Goal: Task Accomplishment & Management: Complete application form

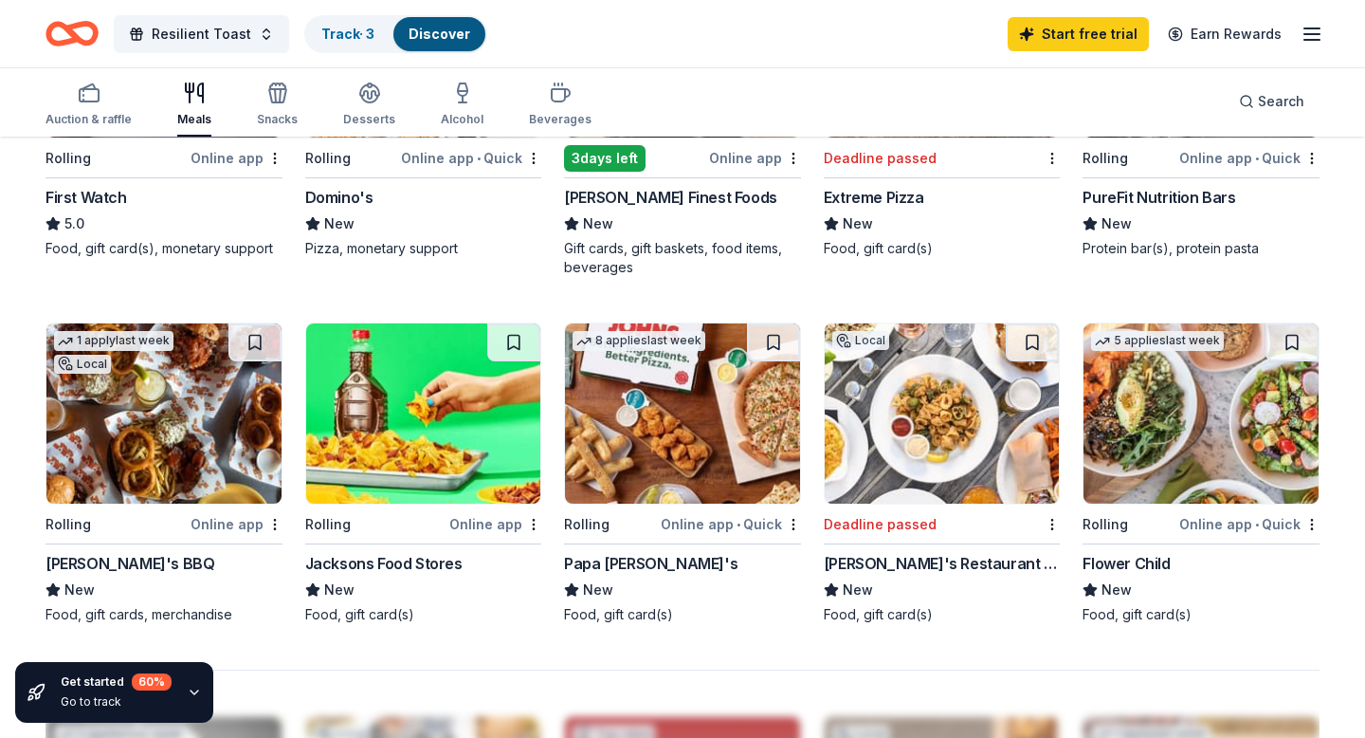
scroll to position [1335, 0]
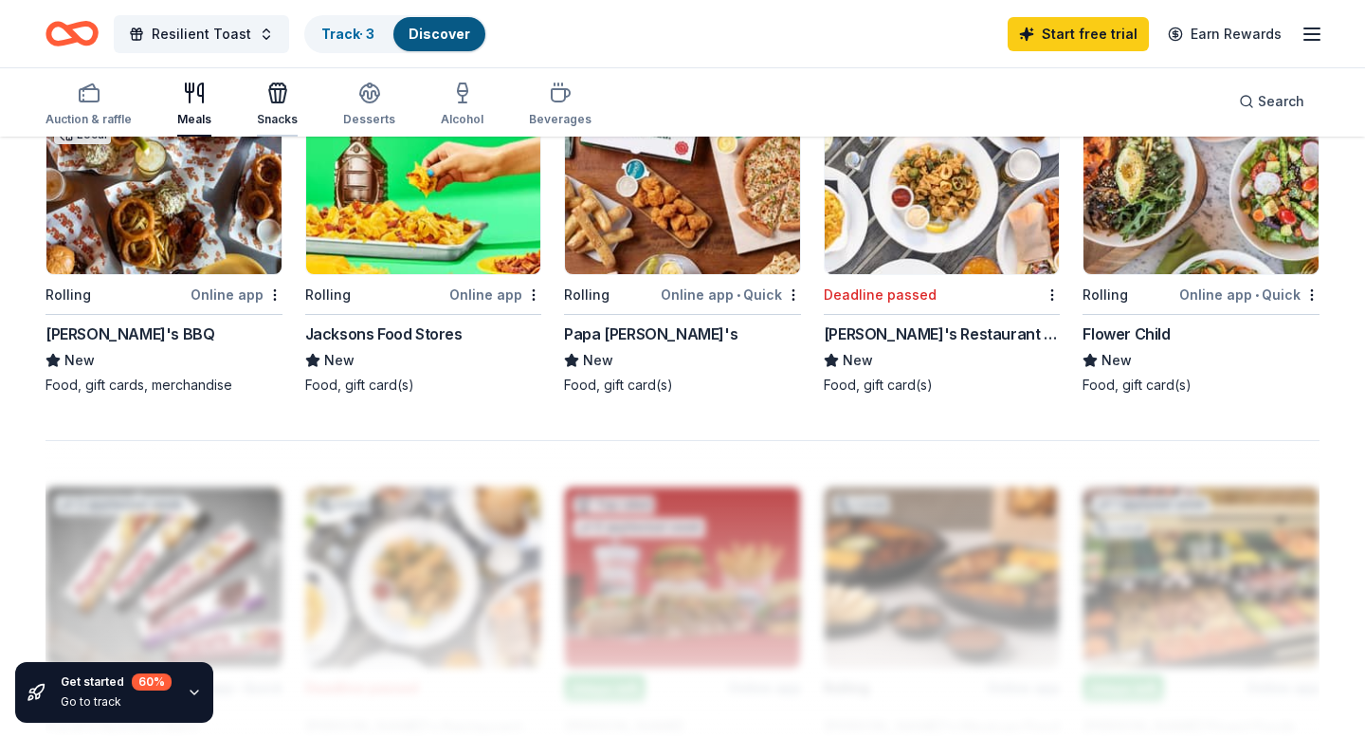
click at [258, 122] on div "Snacks" at bounding box center [277, 119] width 41 height 15
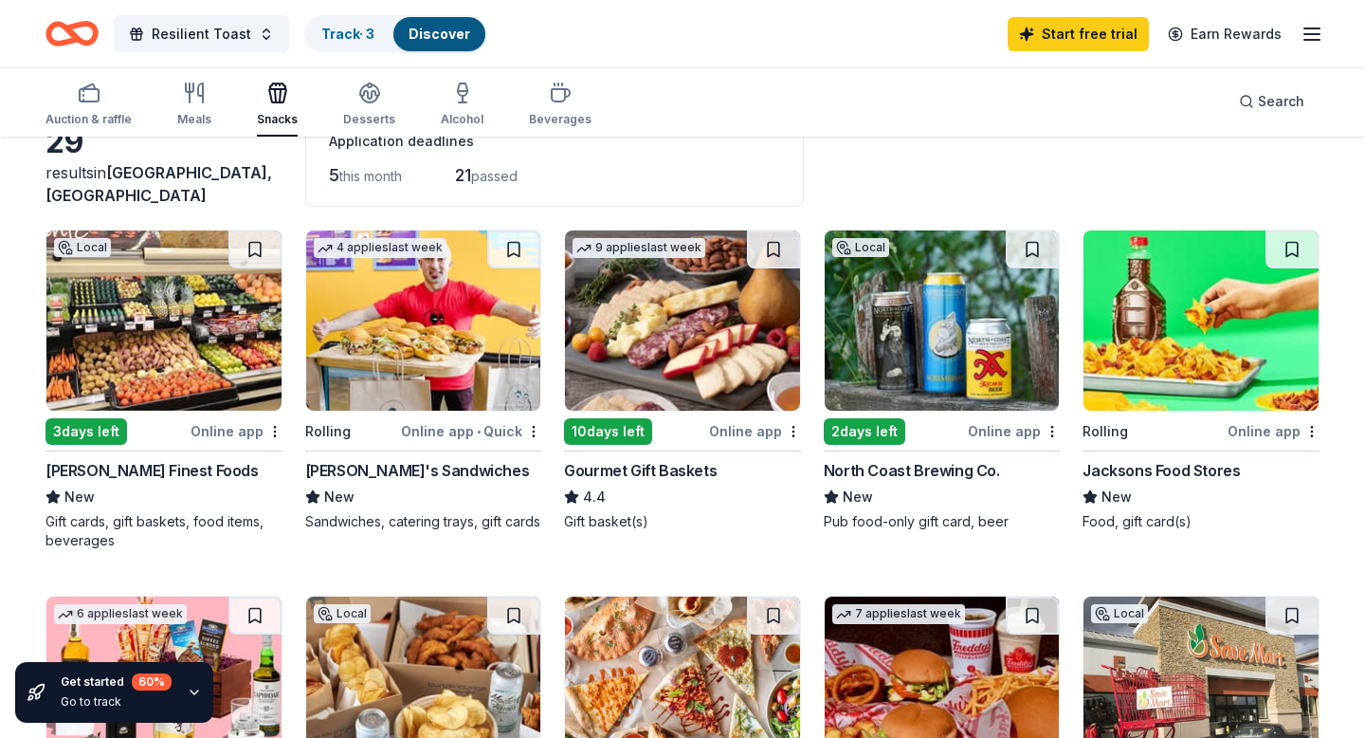
scroll to position [125, 0]
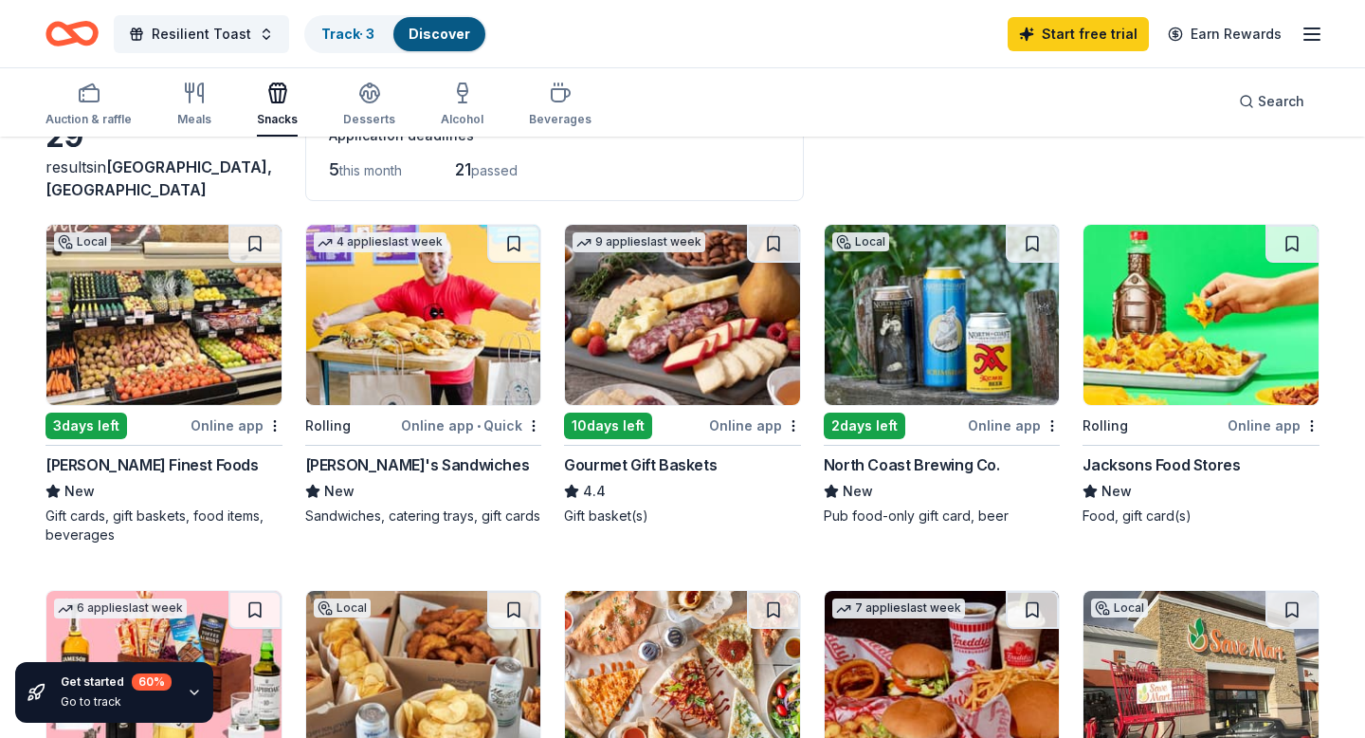
click at [396, 385] on img at bounding box center [423, 315] width 235 height 180
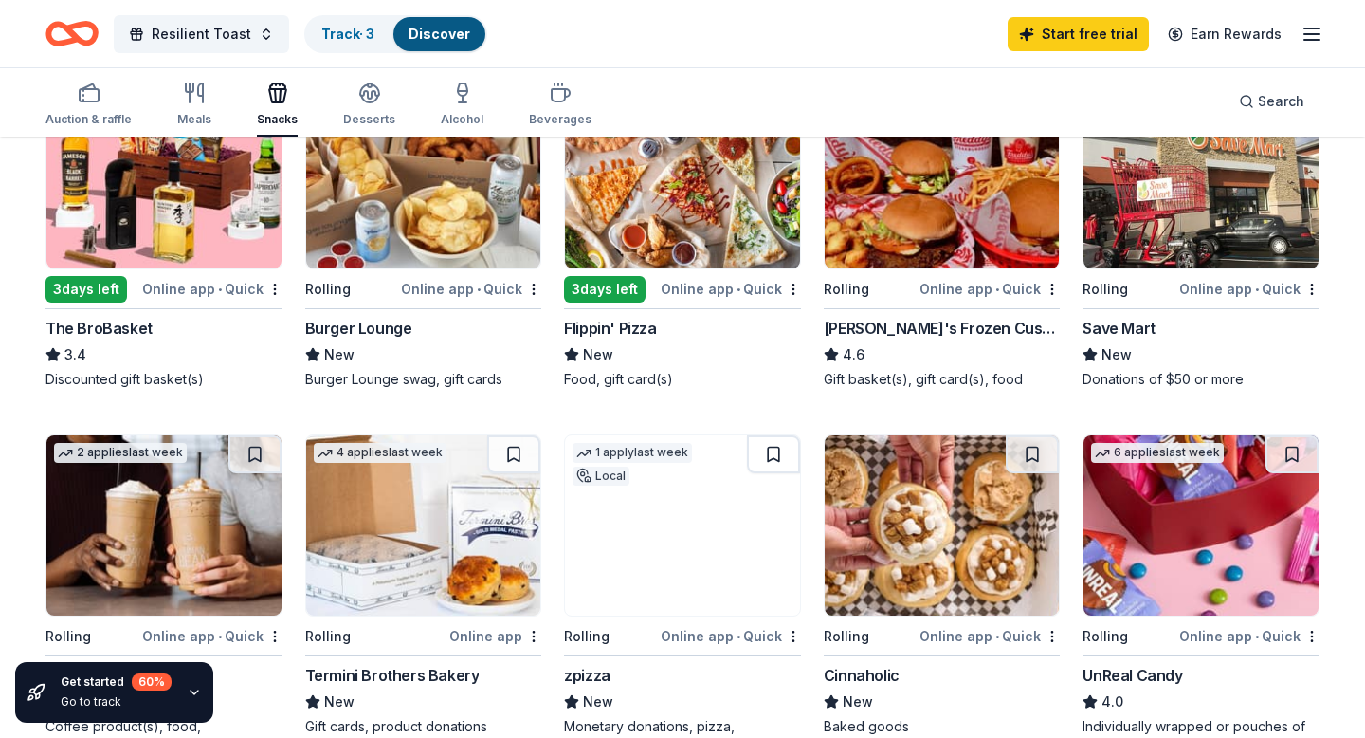
scroll to position [630, 0]
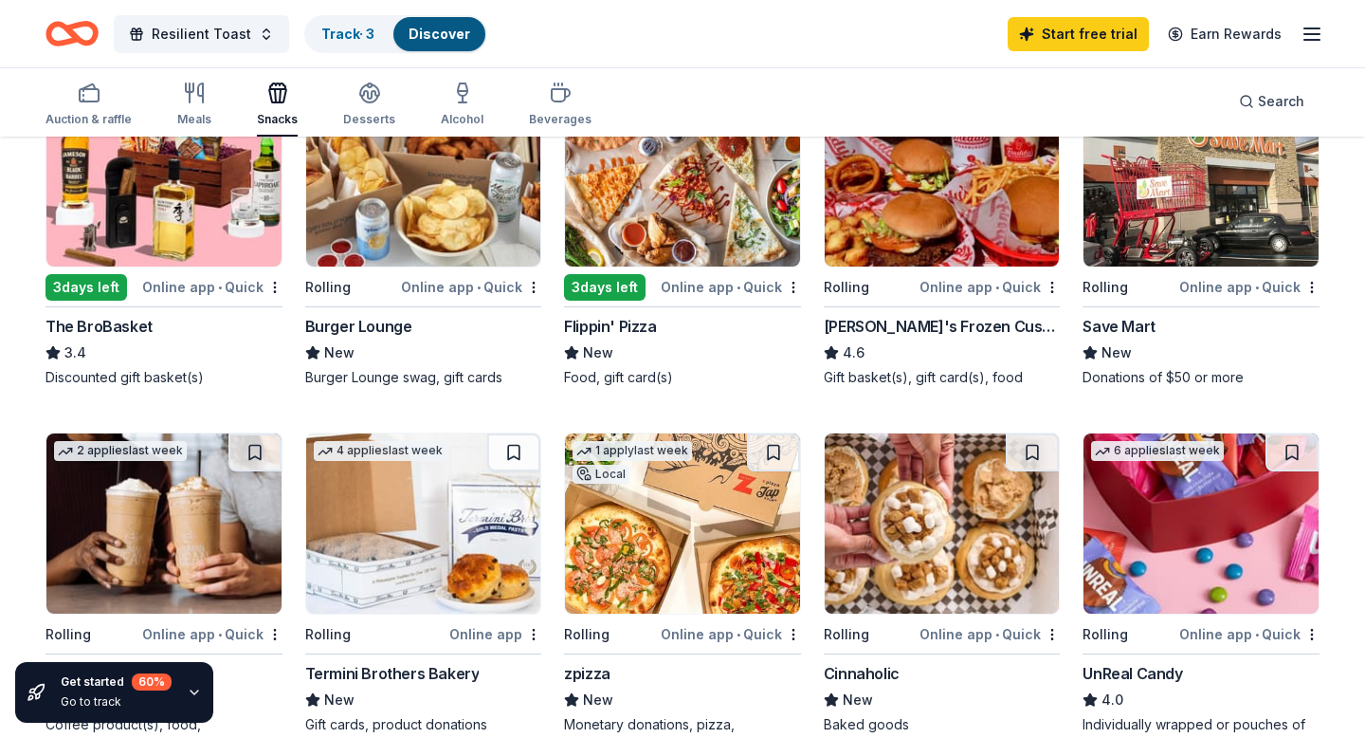
click at [868, 667] on div "Cinnaholic" at bounding box center [862, 673] width 76 height 23
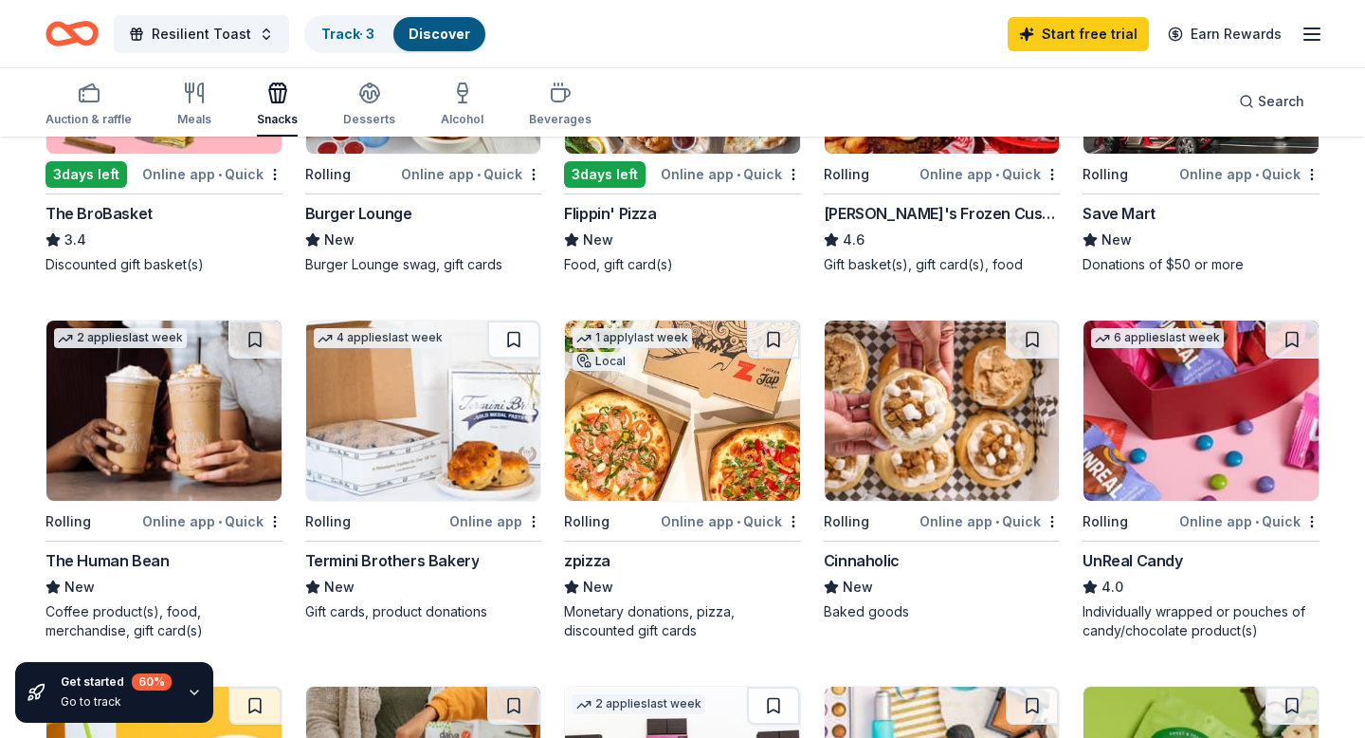
scroll to position [756, 0]
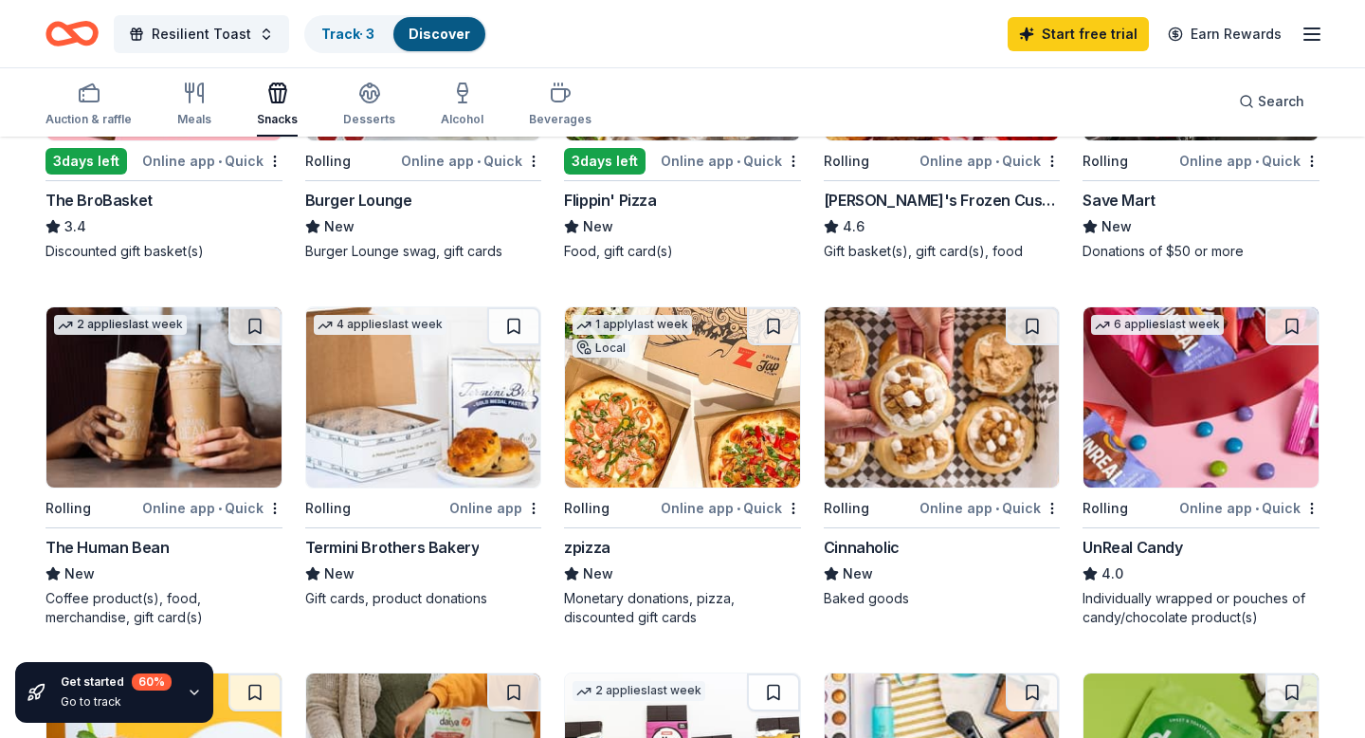
click at [72, 463] on img at bounding box center [163, 397] width 235 height 180
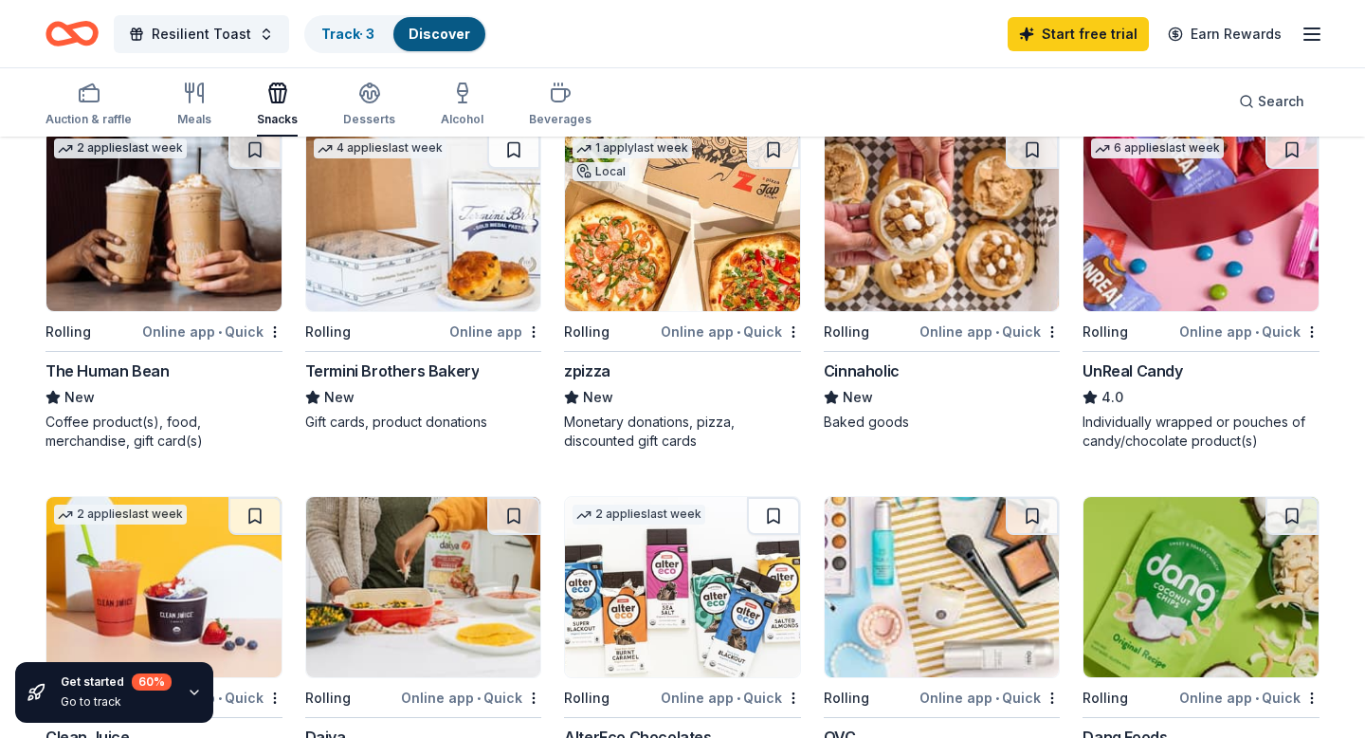
scroll to position [930, 0]
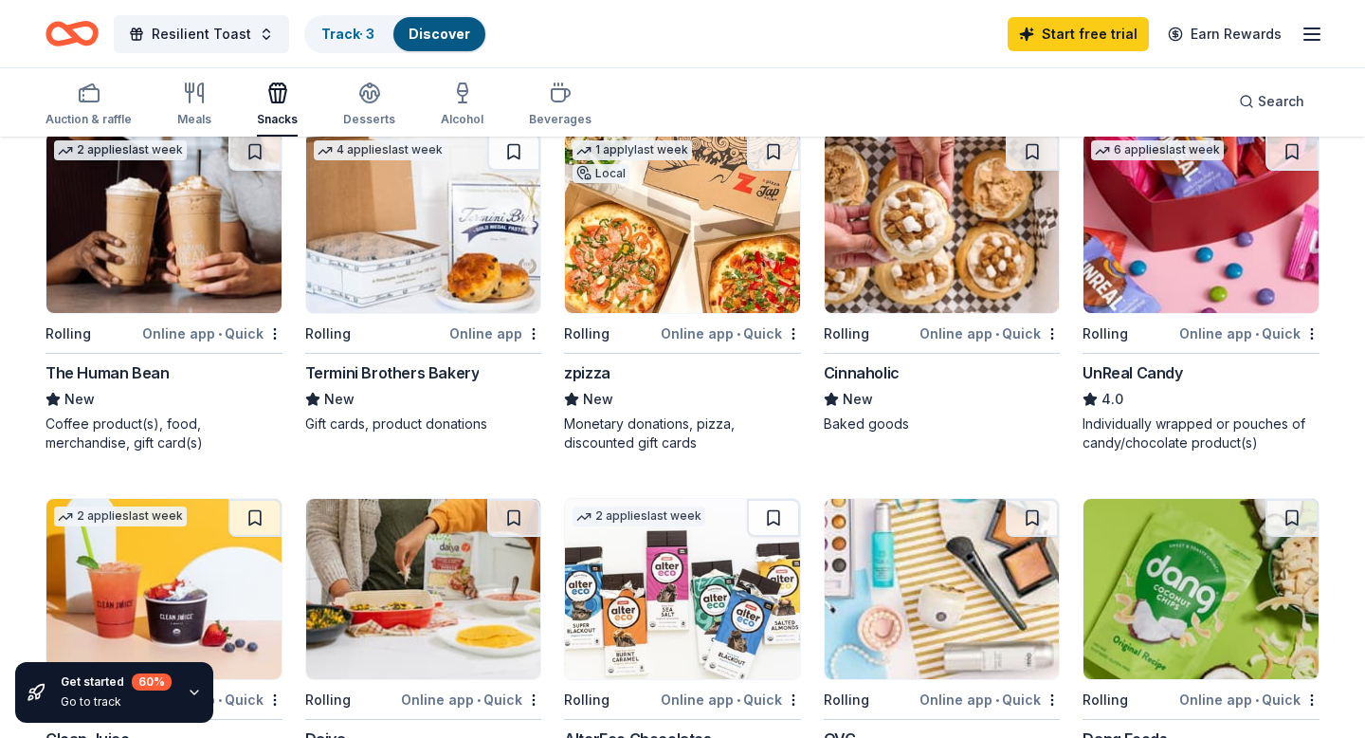
click at [1167, 386] on div "UnReal Candy 4.0 Individually wrapped or pouches of candy/chocolate product(s)" at bounding box center [1201, 406] width 237 height 91
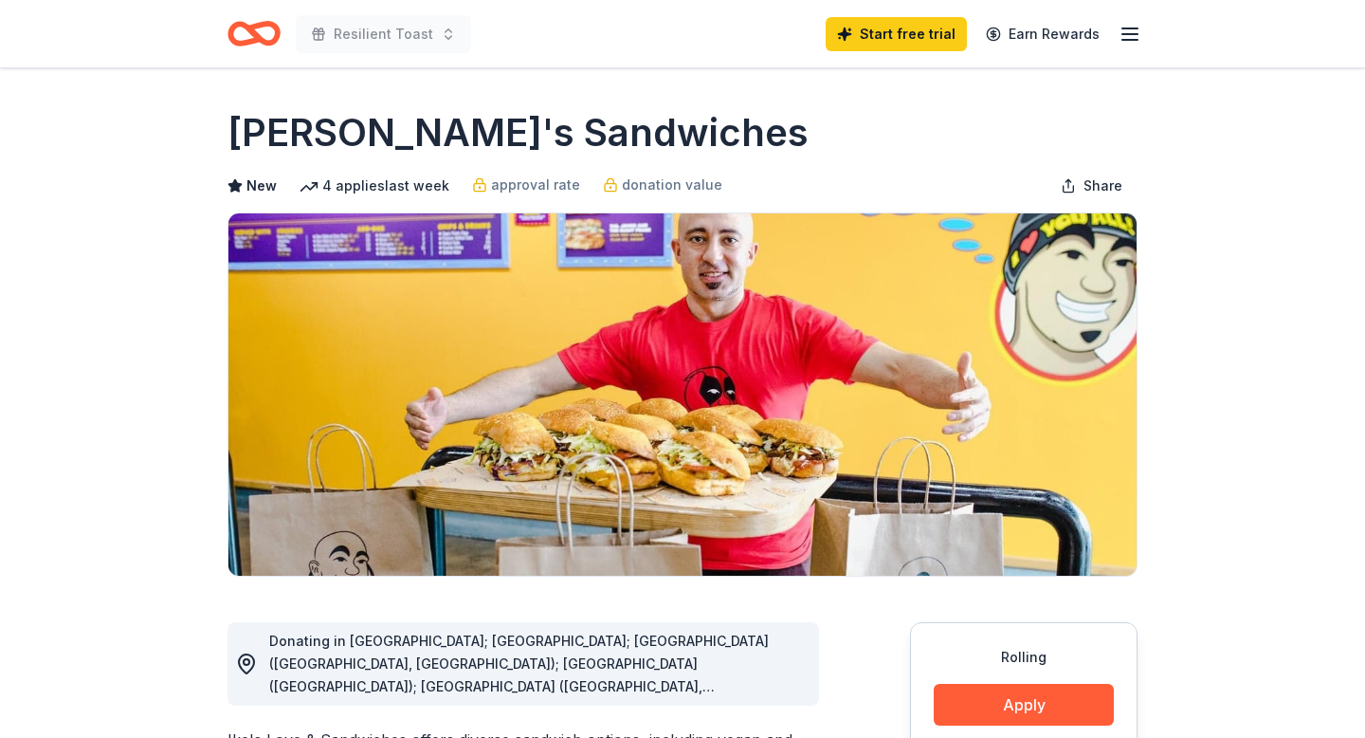
scroll to position [464, 0]
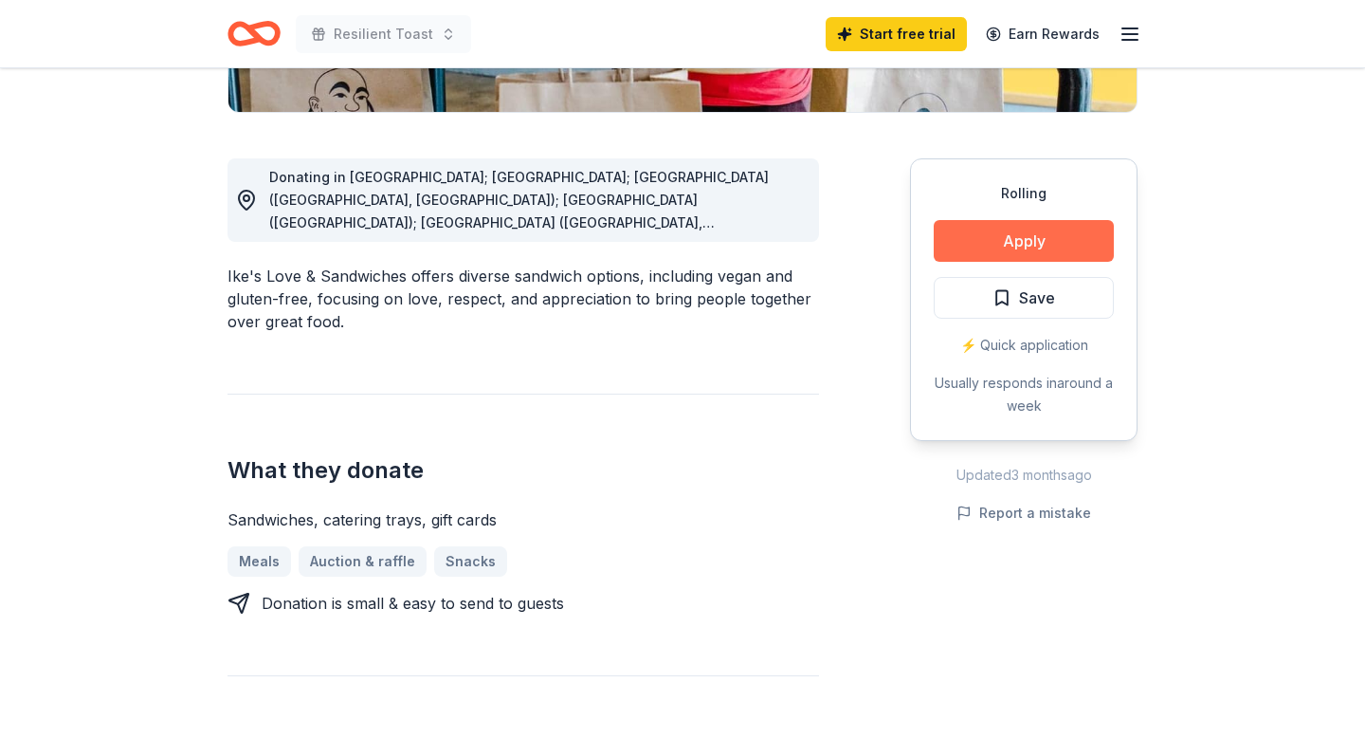
click at [1001, 223] on button "Apply" at bounding box center [1024, 241] width 180 height 42
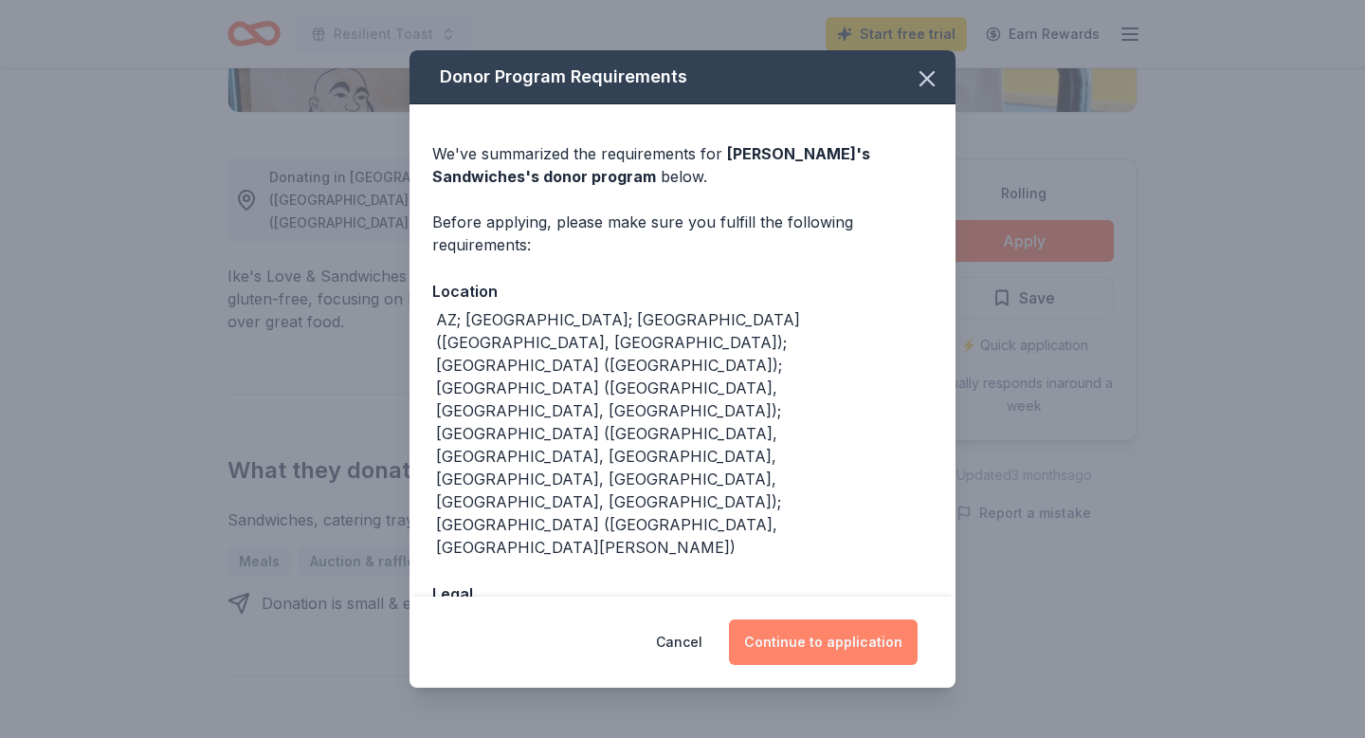
click at [781, 619] on button "Continue to application" at bounding box center [823, 642] width 189 height 46
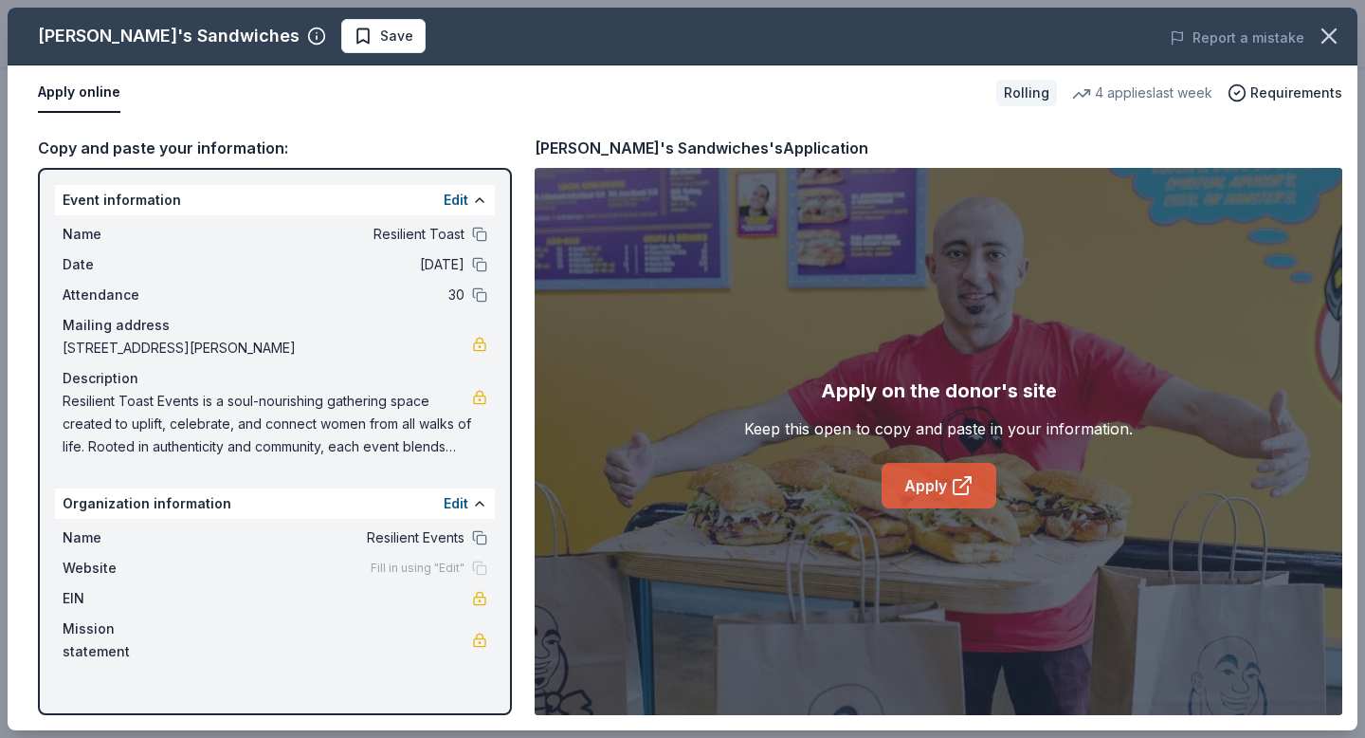
click at [961, 467] on link "Apply" at bounding box center [939, 486] width 115 height 46
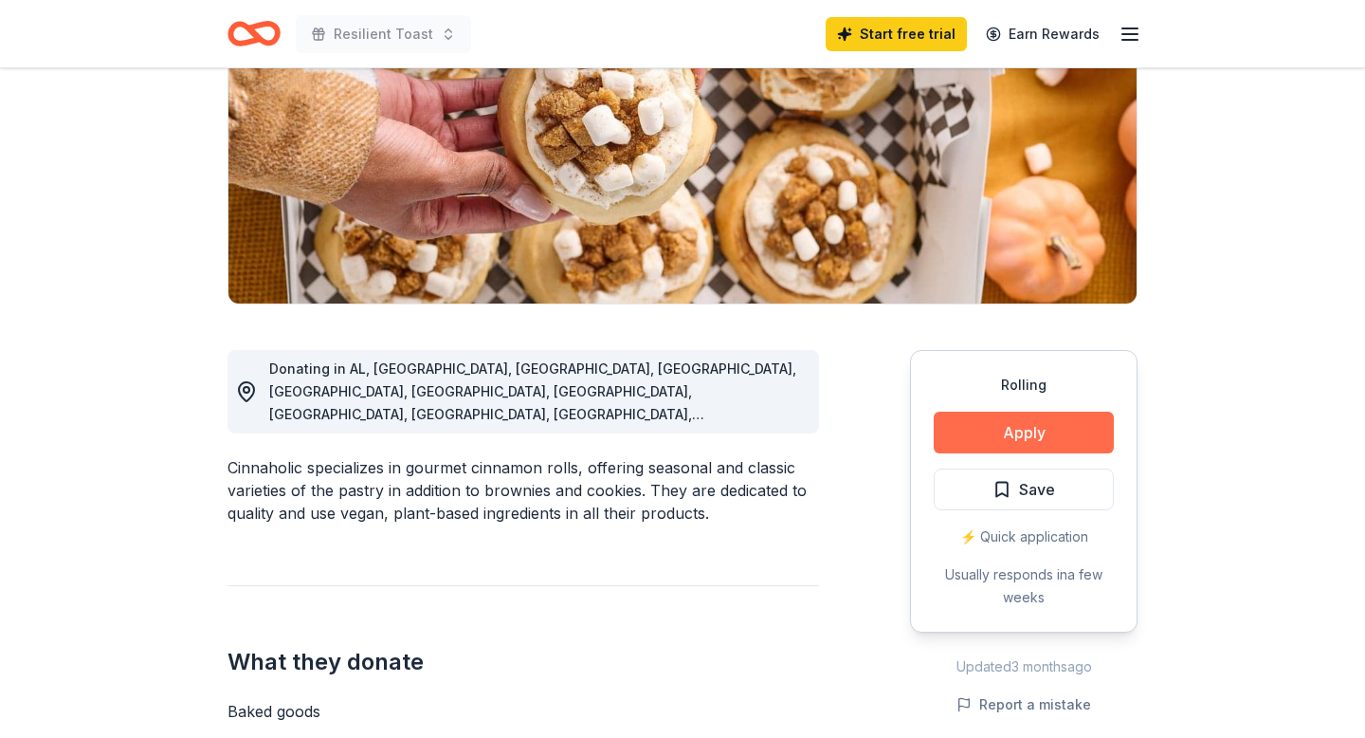
scroll to position [272, 0]
click at [986, 417] on button "Apply" at bounding box center [1024, 433] width 180 height 42
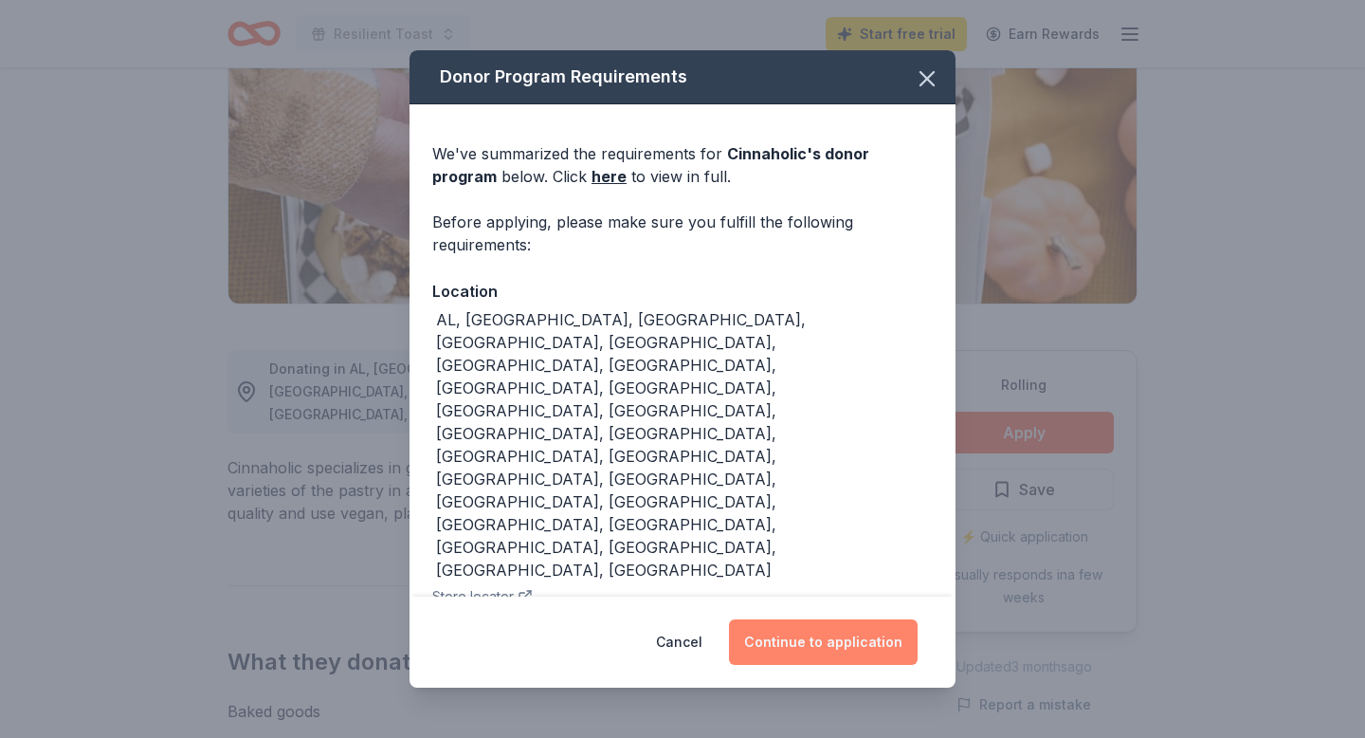
click at [825, 619] on button "Continue to application" at bounding box center [823, 642] width 189 height 46
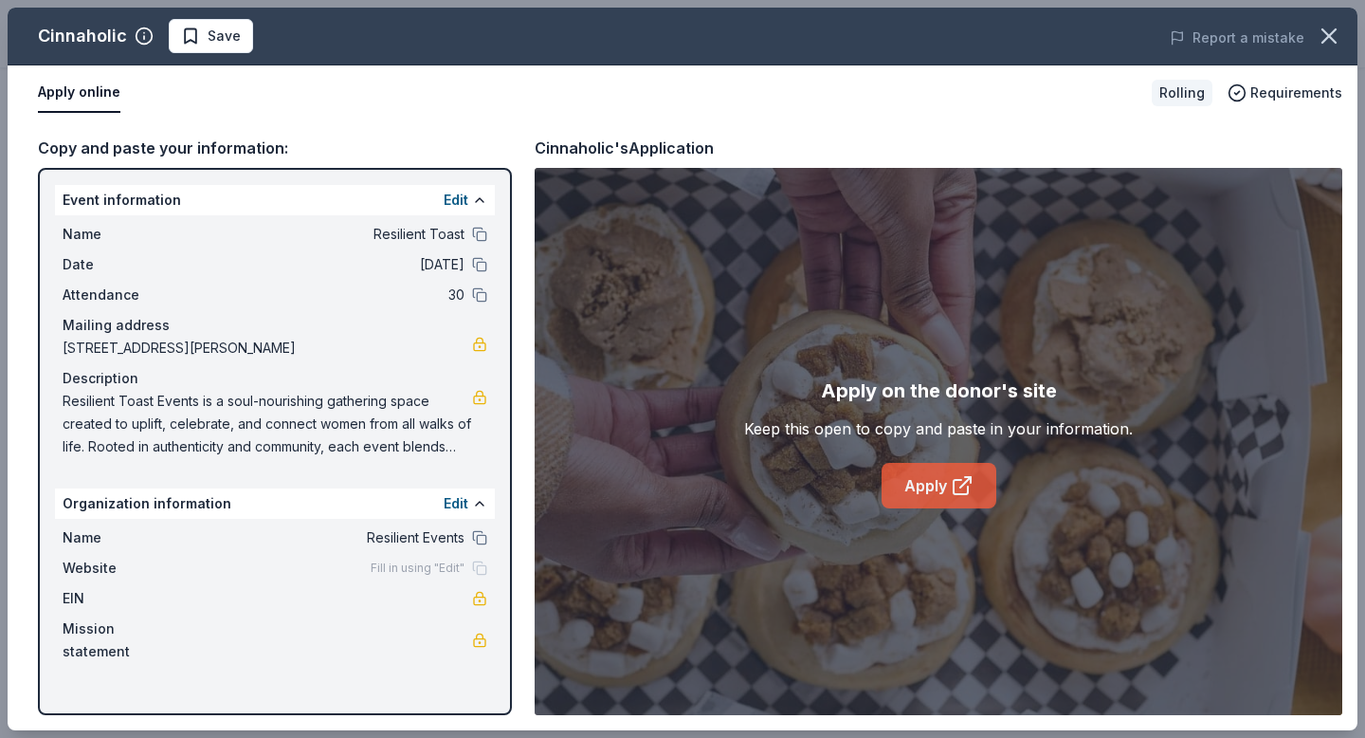
click at [910, 503] on link "Apply" at bounding box center [939, 486] width 115 height 46
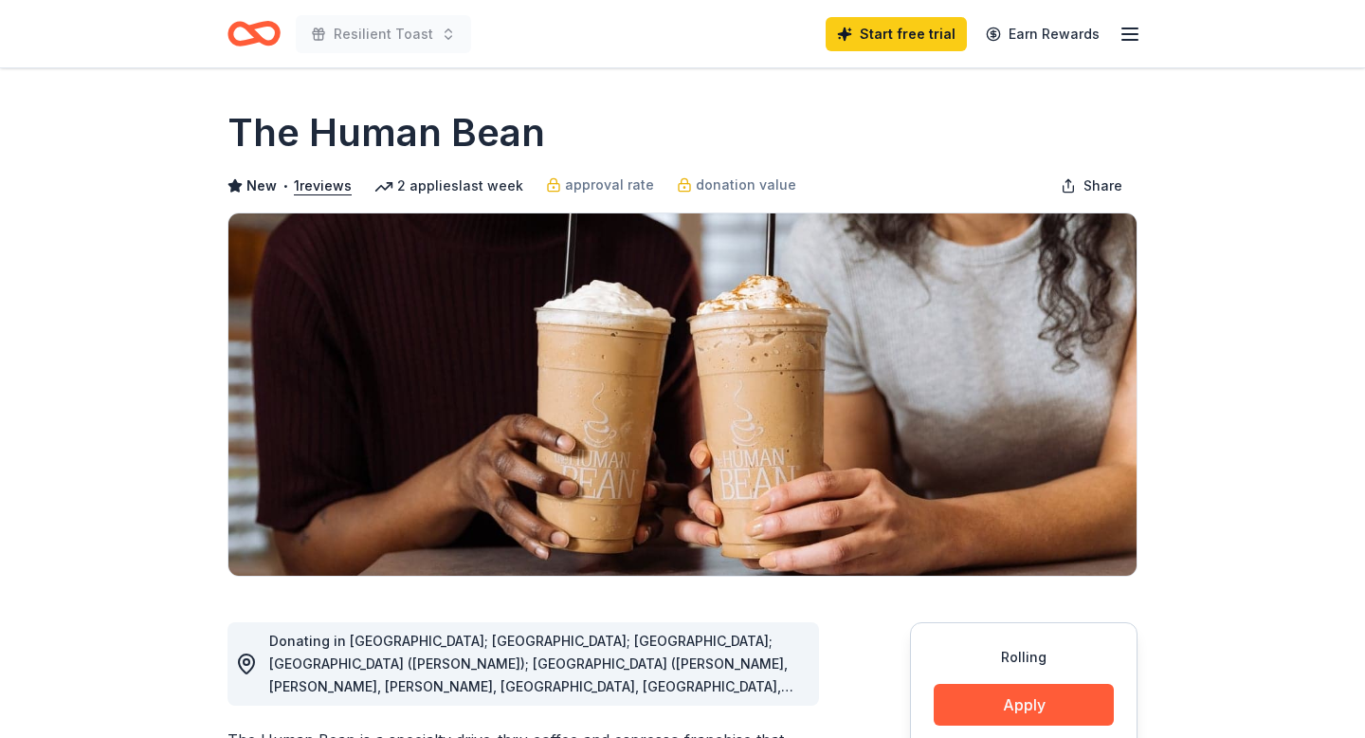
scroll to position [123, 0]
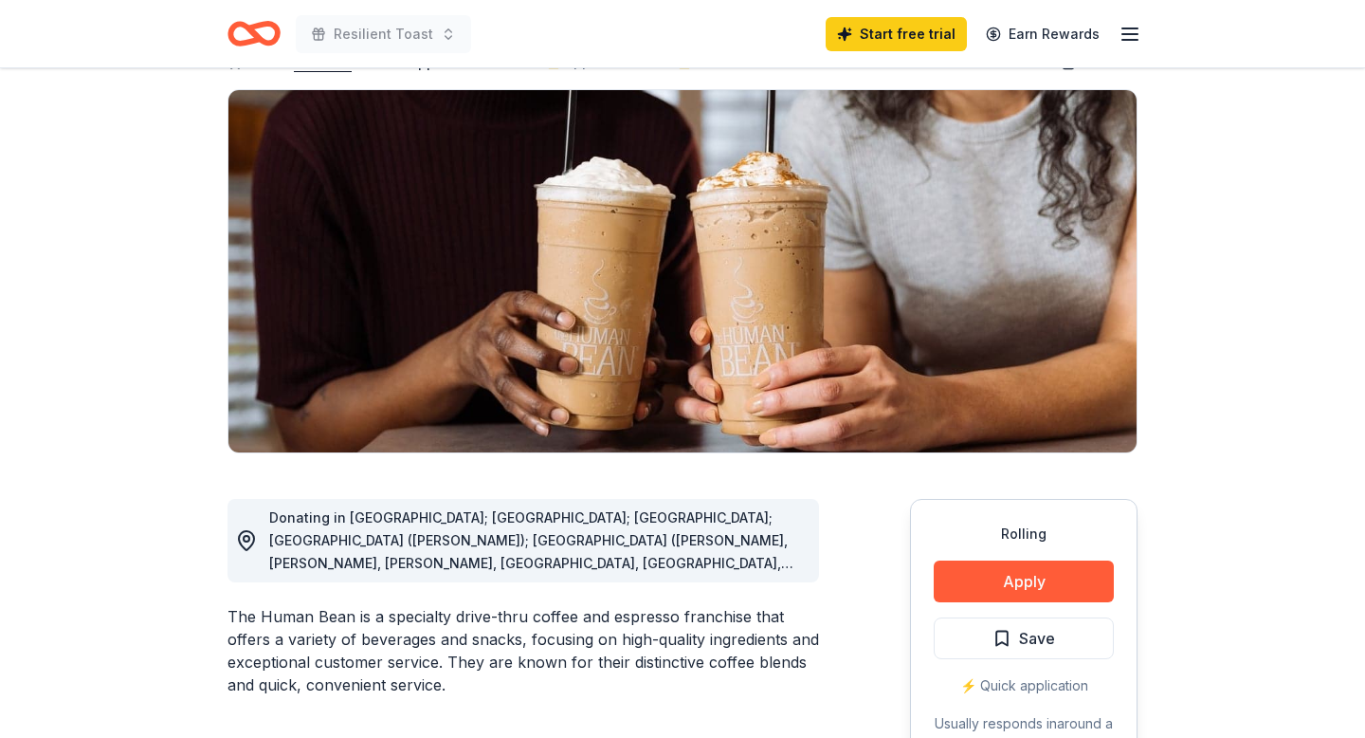
click at [786, 566] on div "Donating in AZ; CA; CO; FL (Marianna); GA (Alpharetta, Columbus, Cummings, Daws…" at bounding box center [536, 540] width 535 height 68
click at [742, 545] on span "Donating in AZ; CA; CO; FL (Marianna); GA (Alpharetta, Columbus, Cummings, Daws…" at bounding box center [531, 722] width 524 height 426
click at [995, 571] on button "Apply" at bounding box center [1024, 581] width 180 height 42
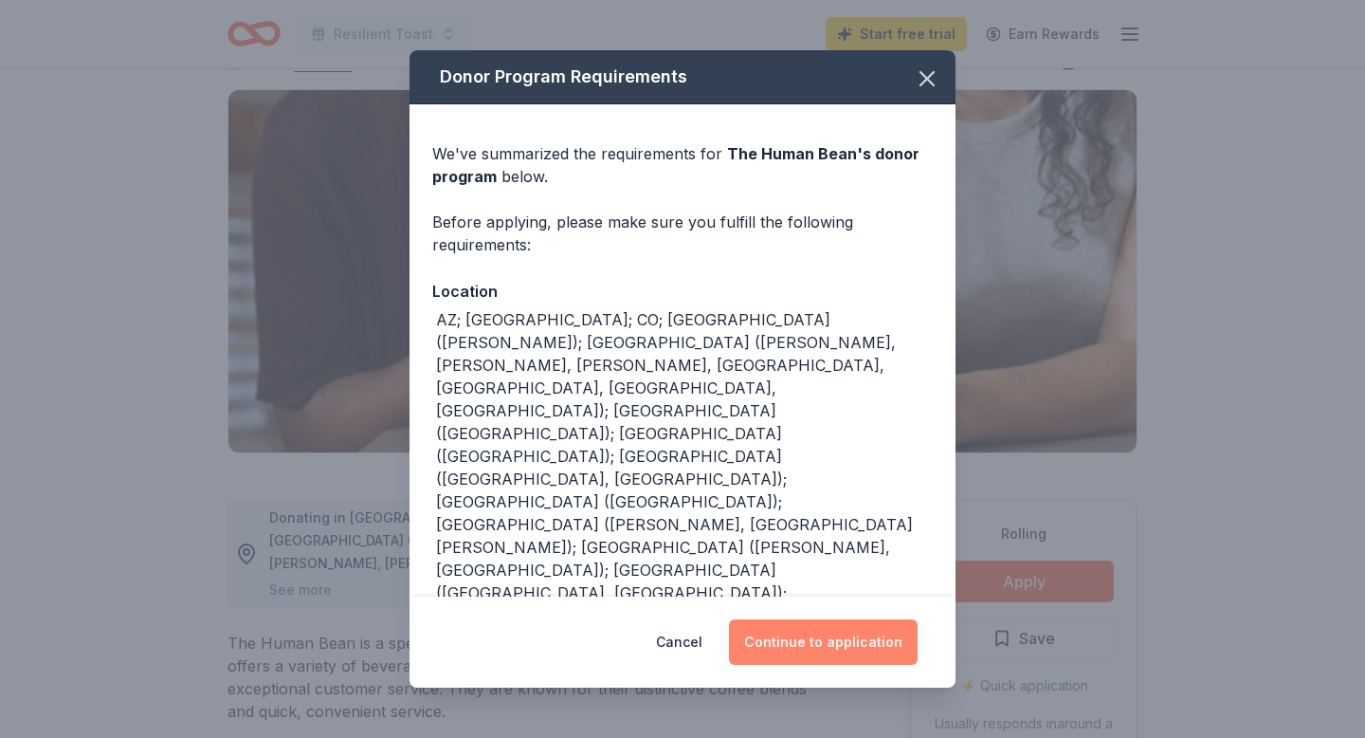
click at [834, 643] on button "Continue to application" at bounding box center [823, 642] width 189 height 46
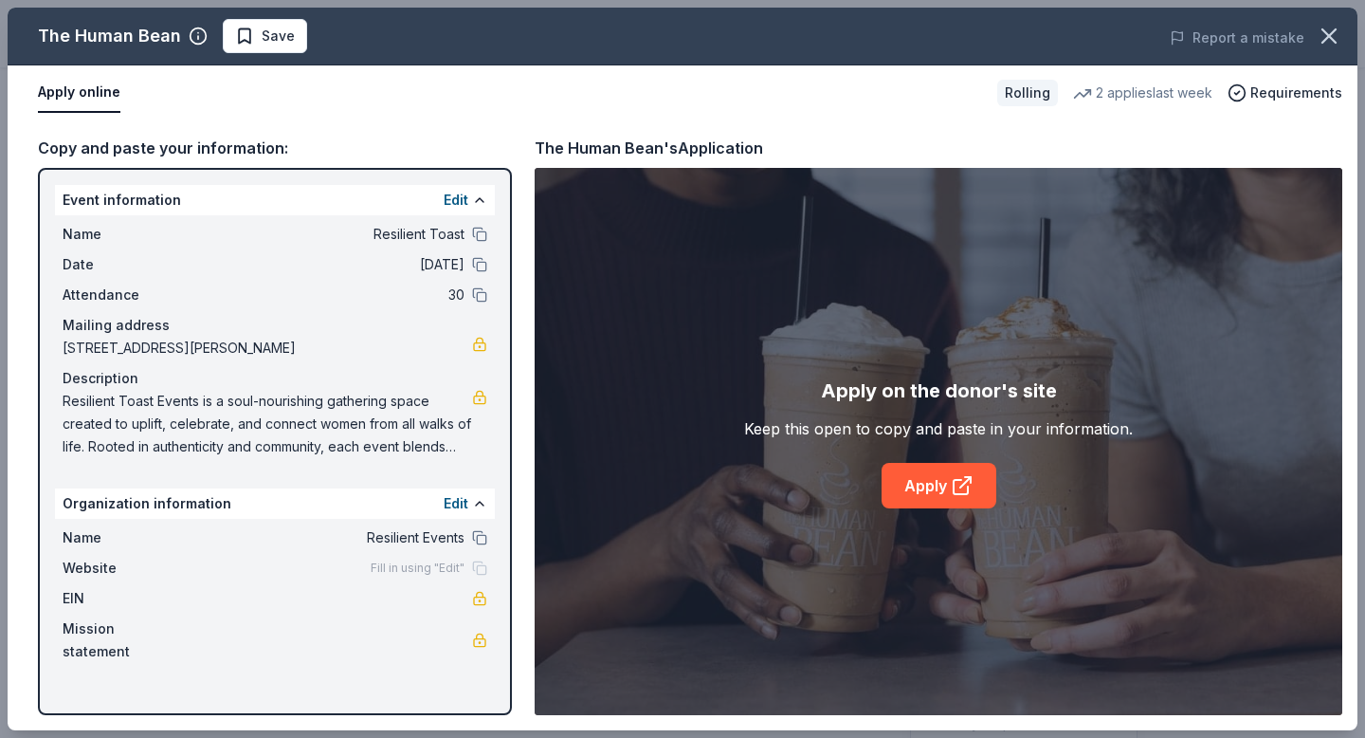
click at [965, 453] on div "Apply on the donor's site Keep this open to copy and paste in your information.…" at bounding box center [938, 441] width 389 height 133
click at [959, 469] on link "Apply" at bounding box center [939, 486] width 115 height 46
click at [1276, 45] on button "Report a mistake" at bounding box center [1237, 38] width 135 height 23
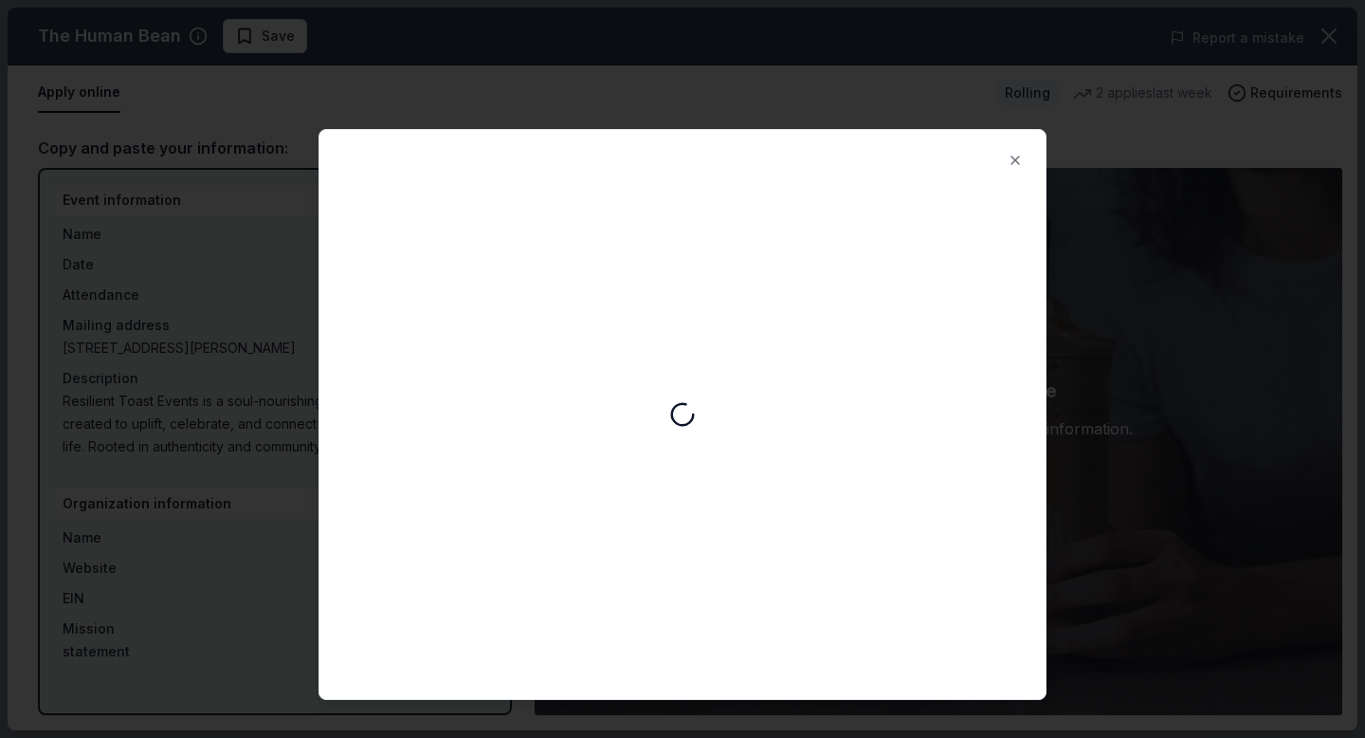
scroll to position [0, 0]
click at [1017, 158] on button "Close" at bounding box center [1016, 160] width 38 height 38
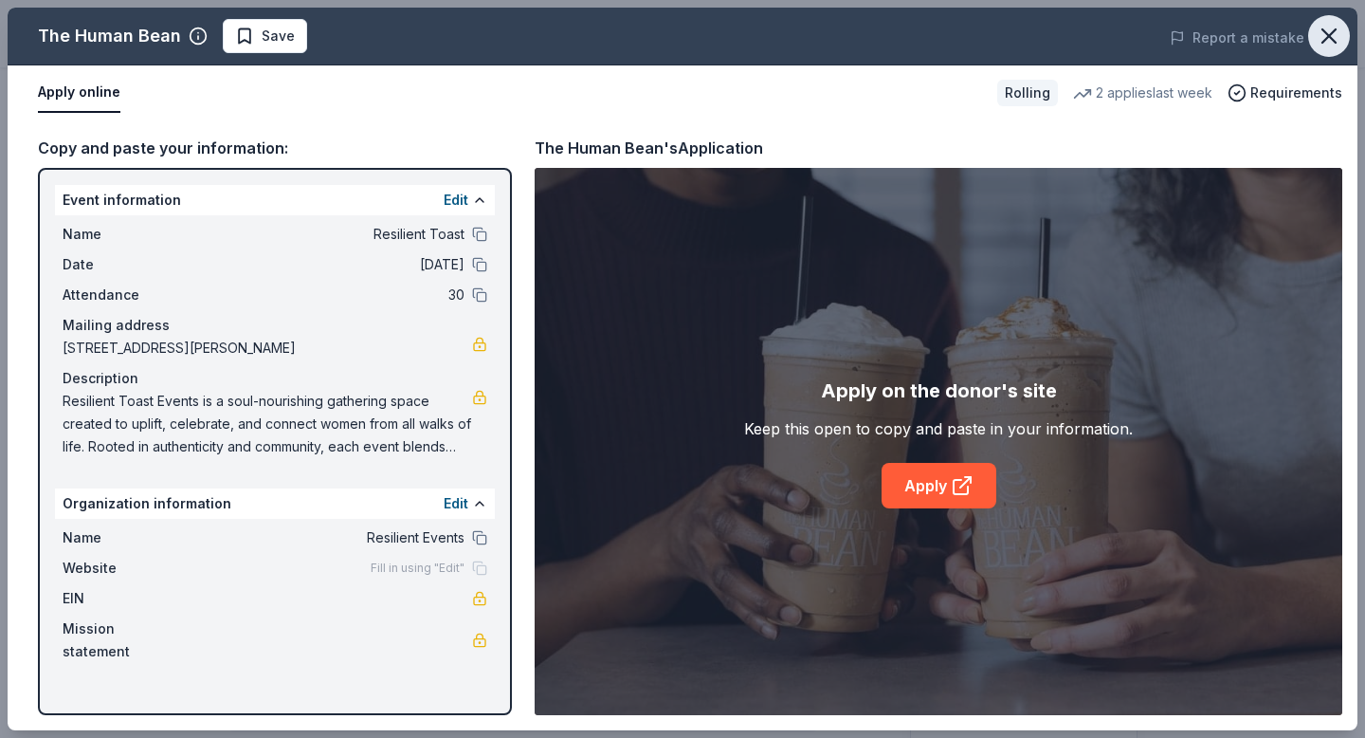
click at [1326, 43] on icon "button" at bounding box center [1329, 36] width 27 height 27
